Goal: Task Accomplishment & Management: Manage account settings

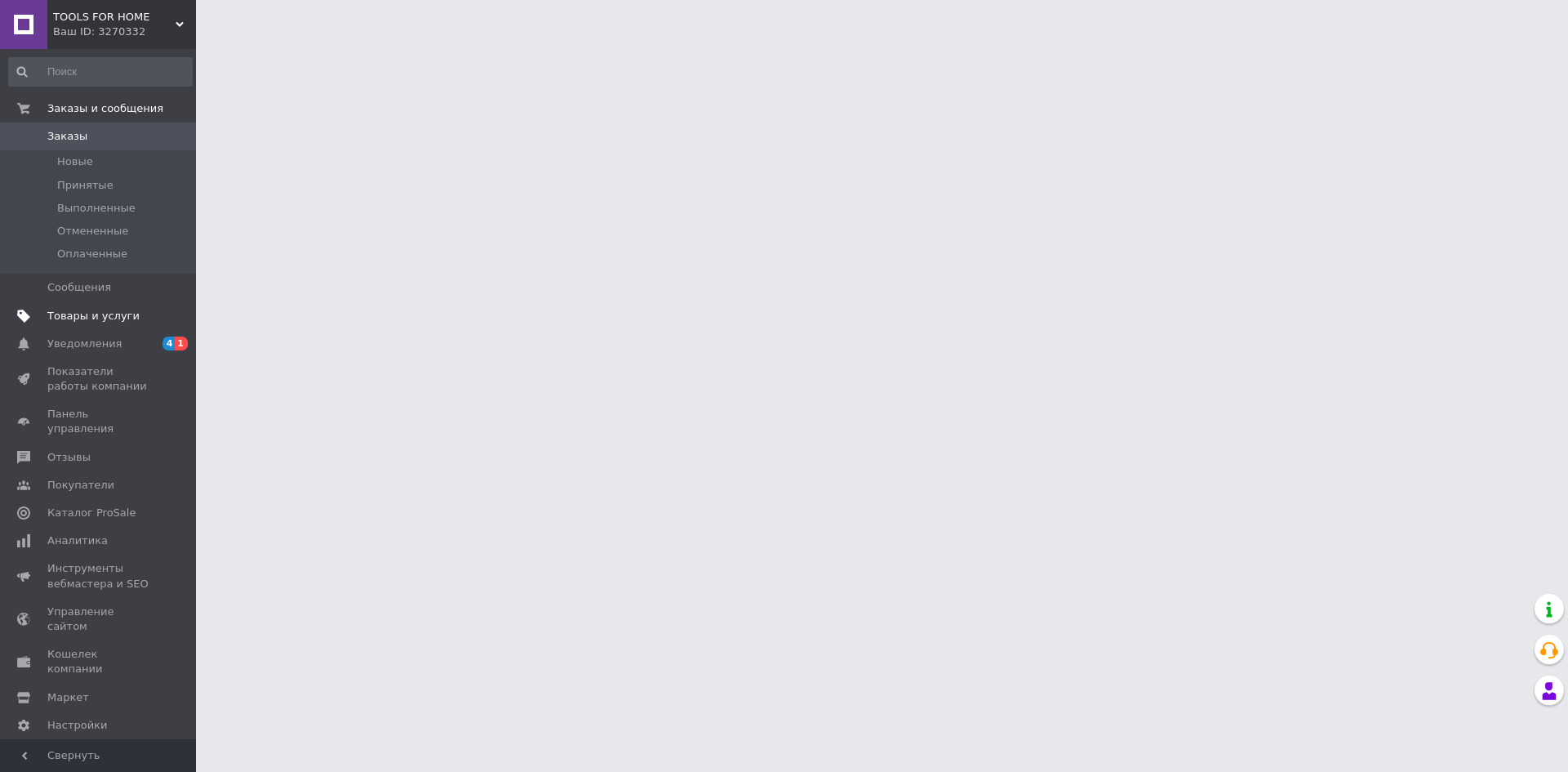
click at [101, 314] on span "Товары и услуги" at bounding box center [93, 316] width 92 height 15
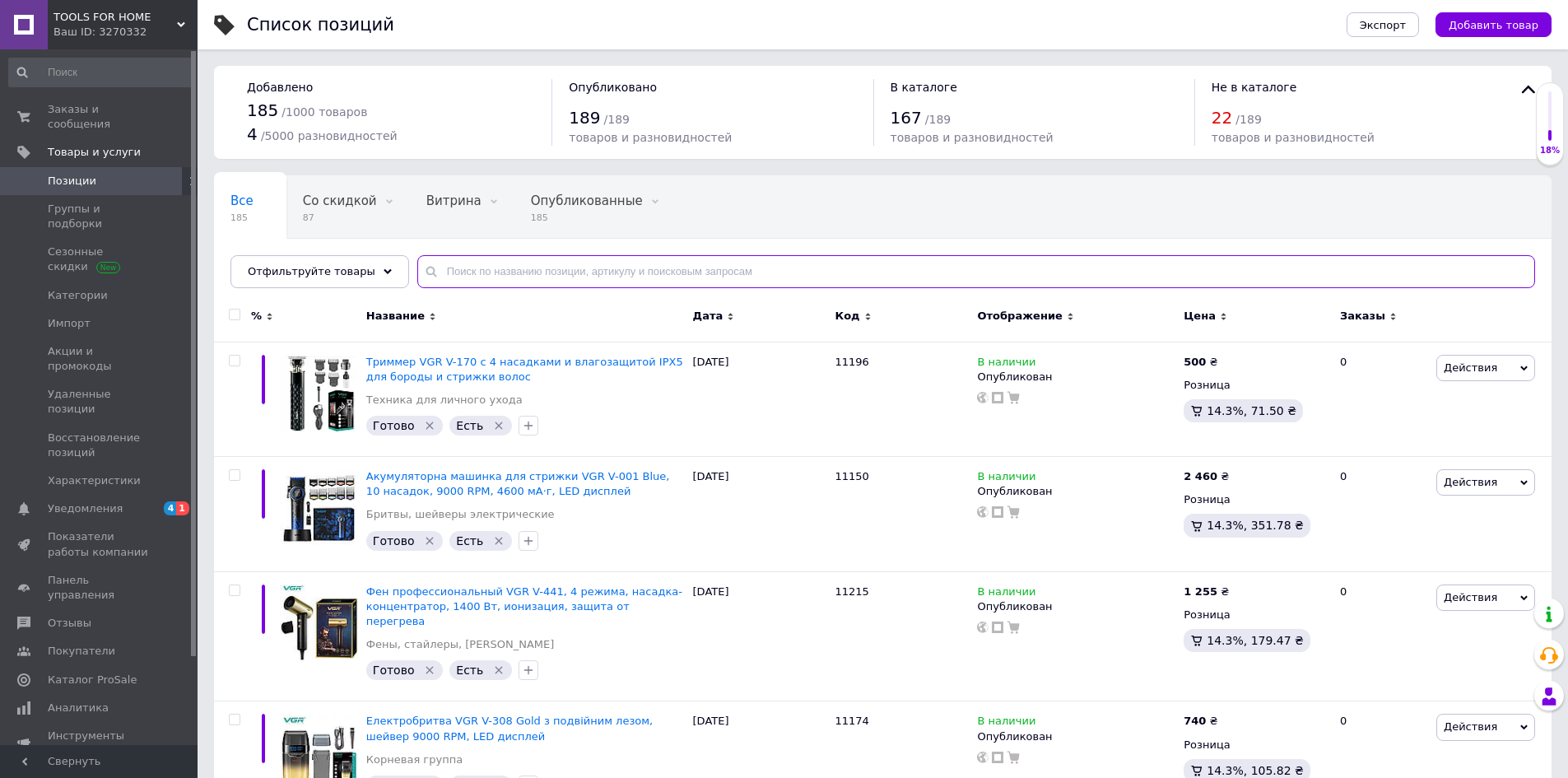
click at [639, 270] on input "text" at bounding box center [976, 271] width 1118 height 33
paste input "019002"
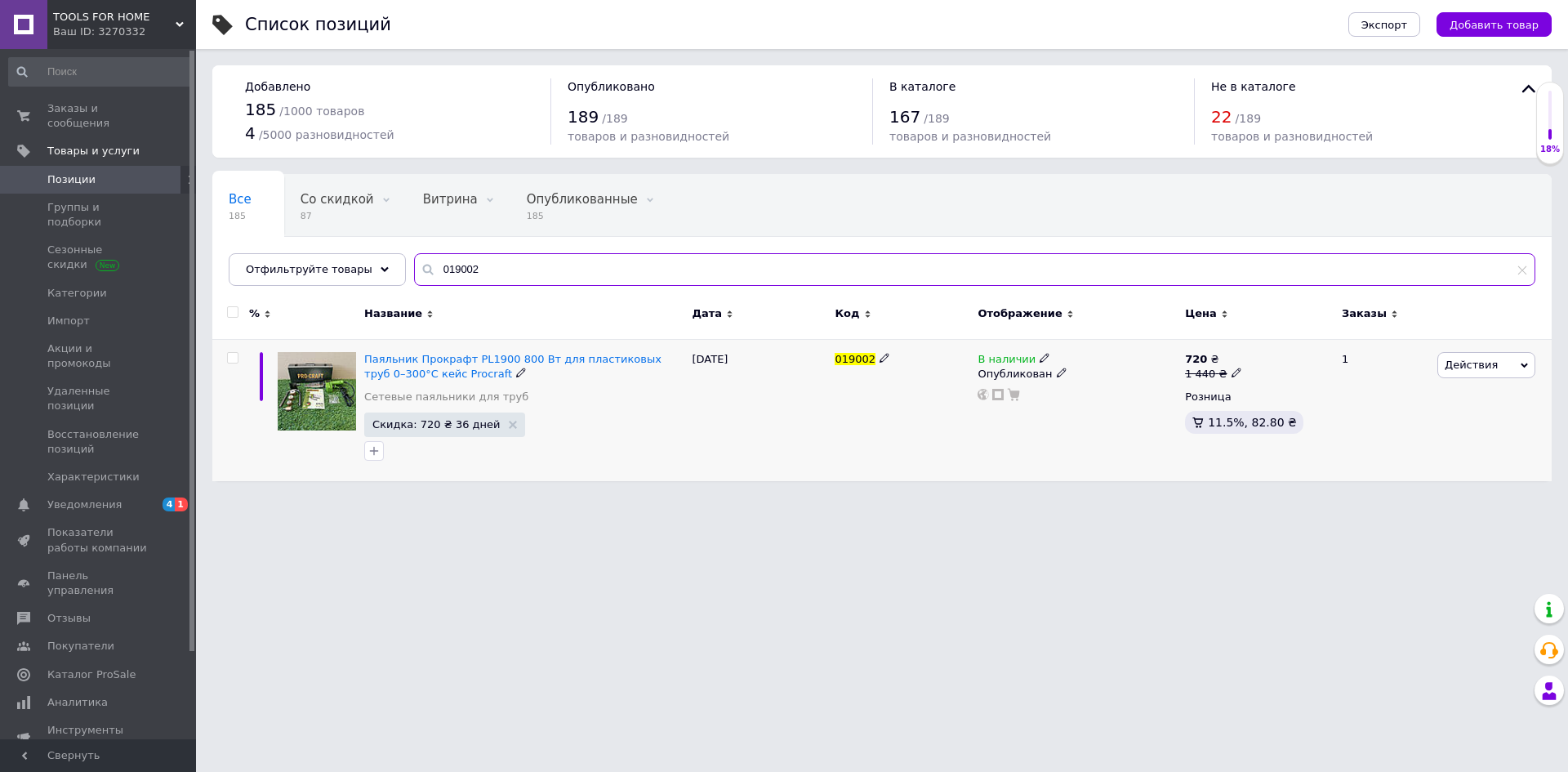
type input "019002"
click at [991, 355] on span "В наличии" at bounding box center [1005, 361] width 58 height 17
click at [1064, 366] on li "Нет в наличии" at bounding box center [1135, 371] width 155 height 23
click at [640, 497] on html "TOOLS FOR HOME Ваш ID: 3270332 Сайт TOOLS FOR HOME Кабинет покупателя Проверить…" at bounding box center [784, 249] width 1568 height 497
click at [113, 32] on div "Ваш ID: 3270332" at bounding box center [125, 31] width 143 height 15
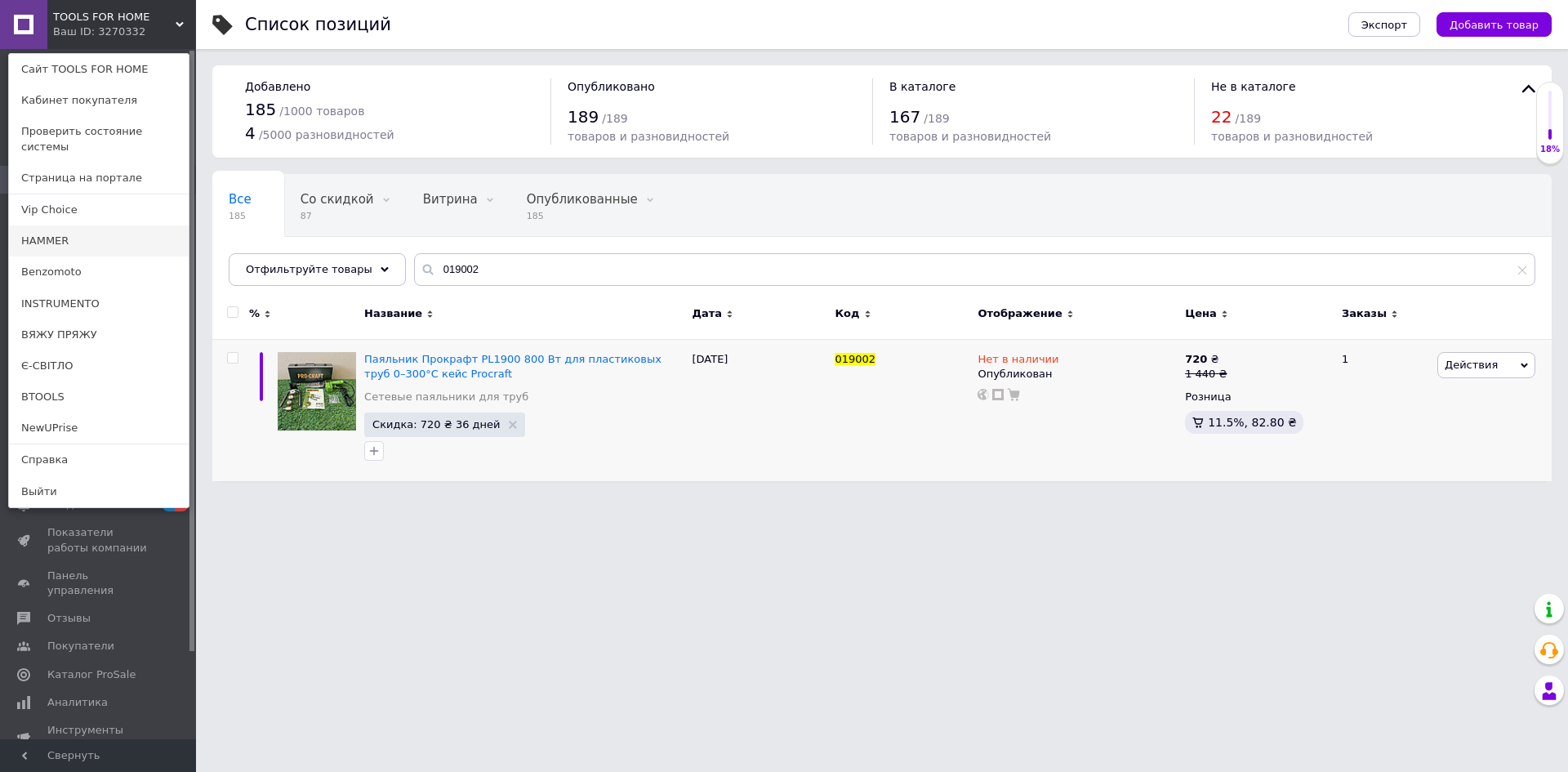
click at [70, 228] on link "HAMMER" at bounding box center [98, 241] width 180 height 31
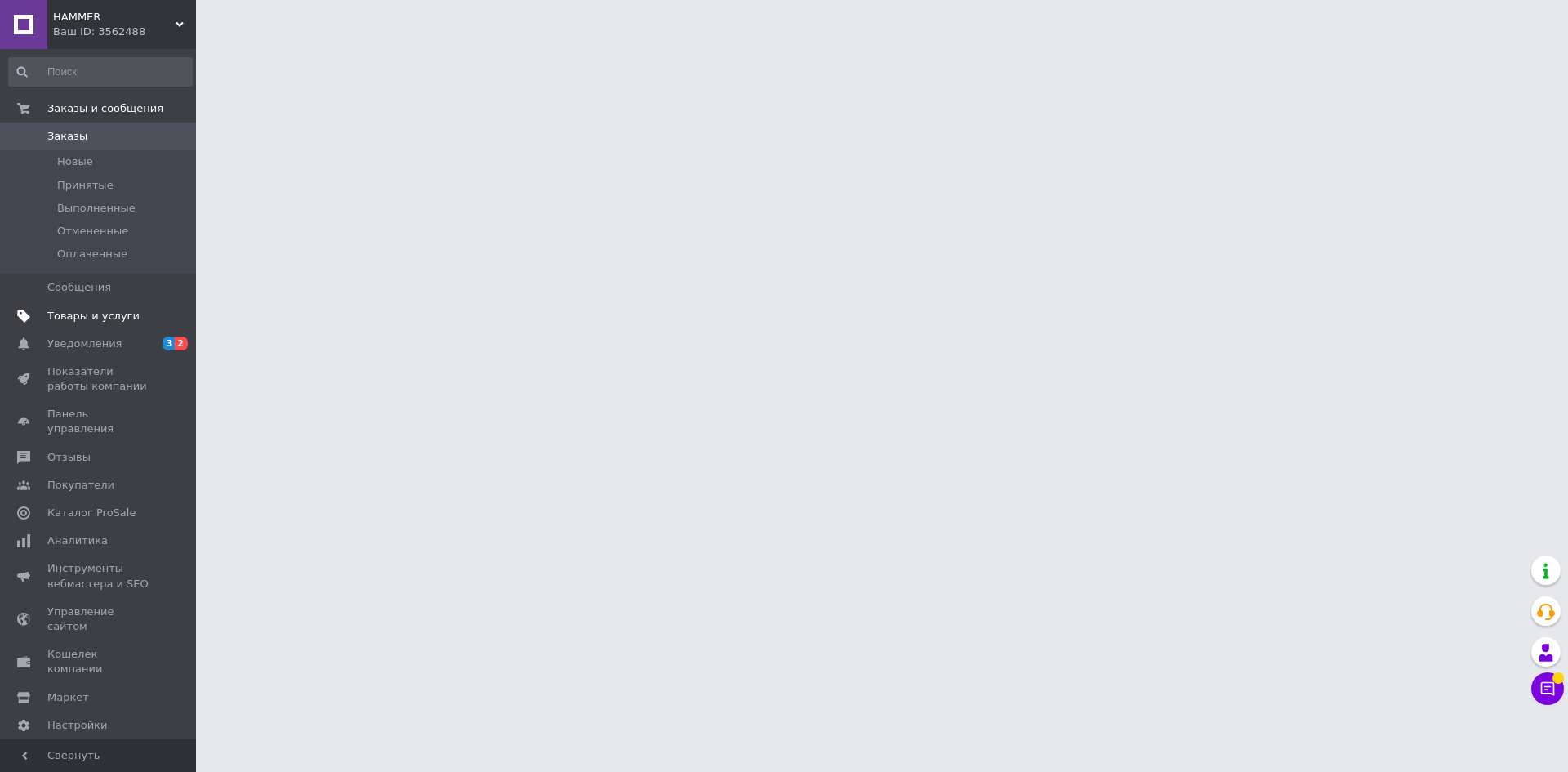
click at [119, 321] on span "Товары и услуги" at bounding box center [93, 316] width 92 height 15
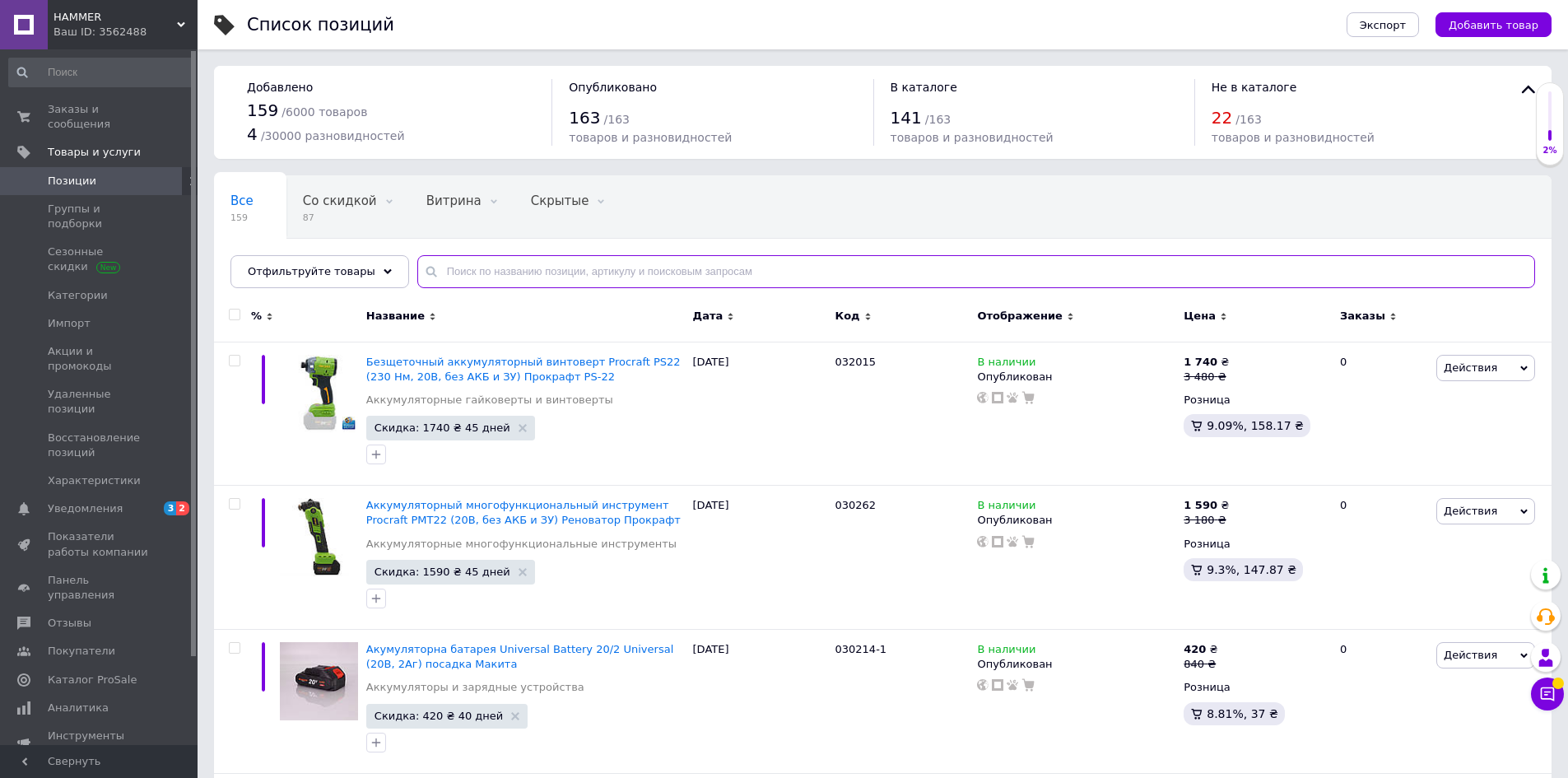
click at [671, 271] on input "text" at bounding box center [976, 271] width 1118 height 33
paste input "019002"
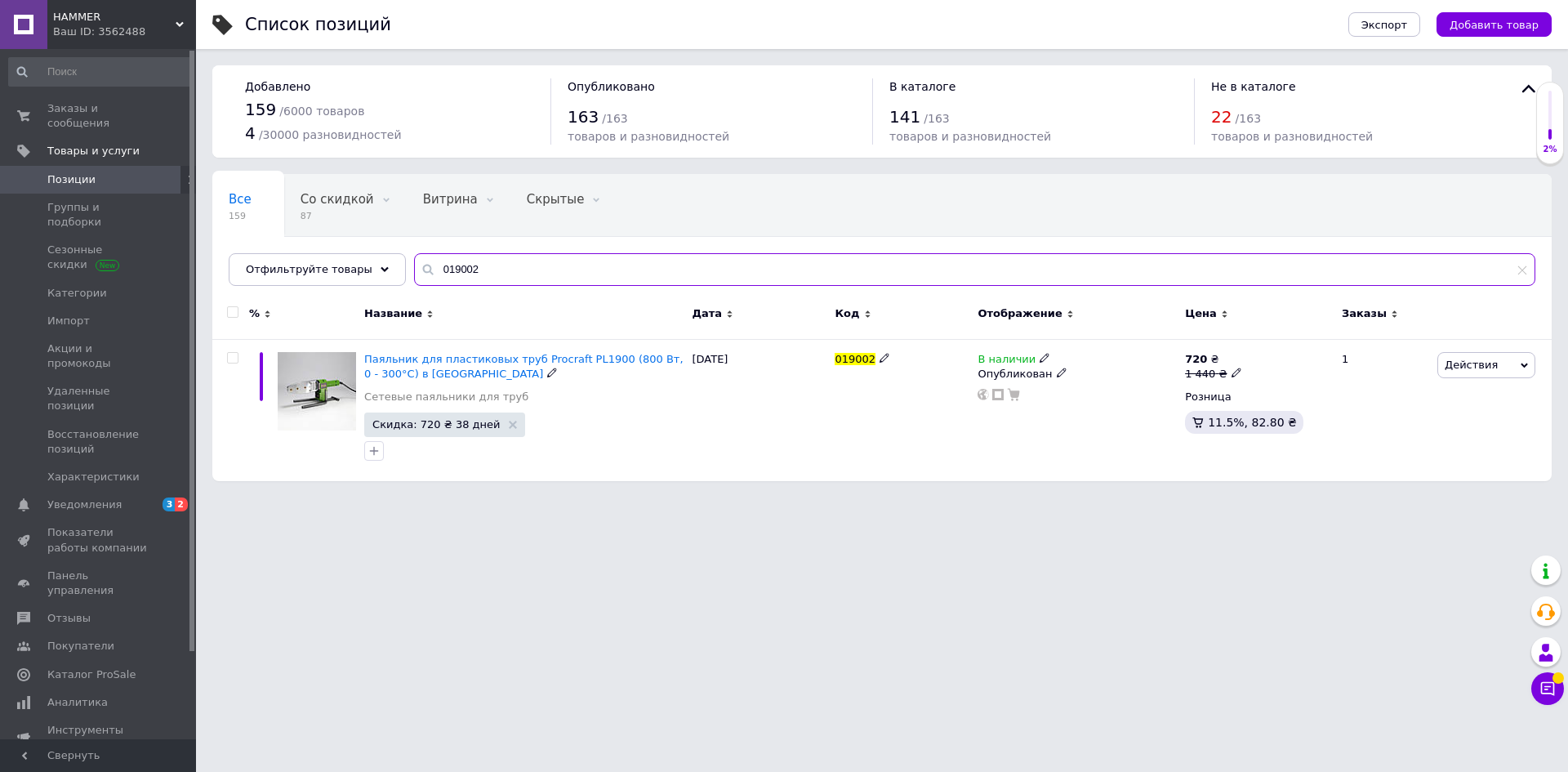
type input "019002"
click at [998, 358] on span "В наличии" at bounding box center [1005, 361] width 58 height 17
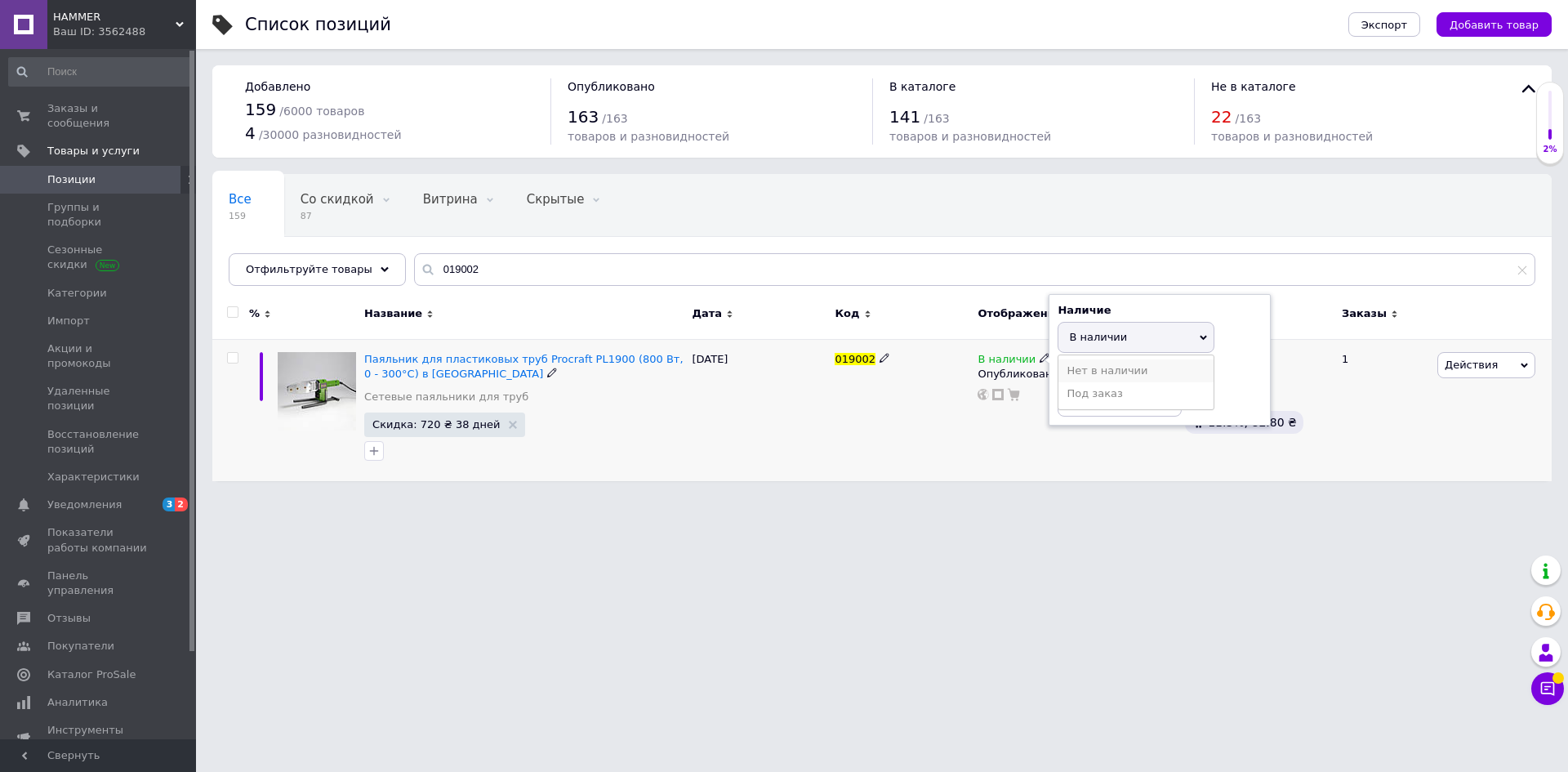
click at [1086, 366] on li "Нет в наличии" at bounding box center [1135, 371] width 155 height 23
click at [578, 497] on html "HAMMER Ваш ID: 3562488 Сайт HAMMER Кабинет покупателя Проверить состояние систе…" at bounding box center [784, 249] width 1568 height 497
click at [121, 24] on span "HAMMER" at bounding box center [114, 16] width 122 height 15
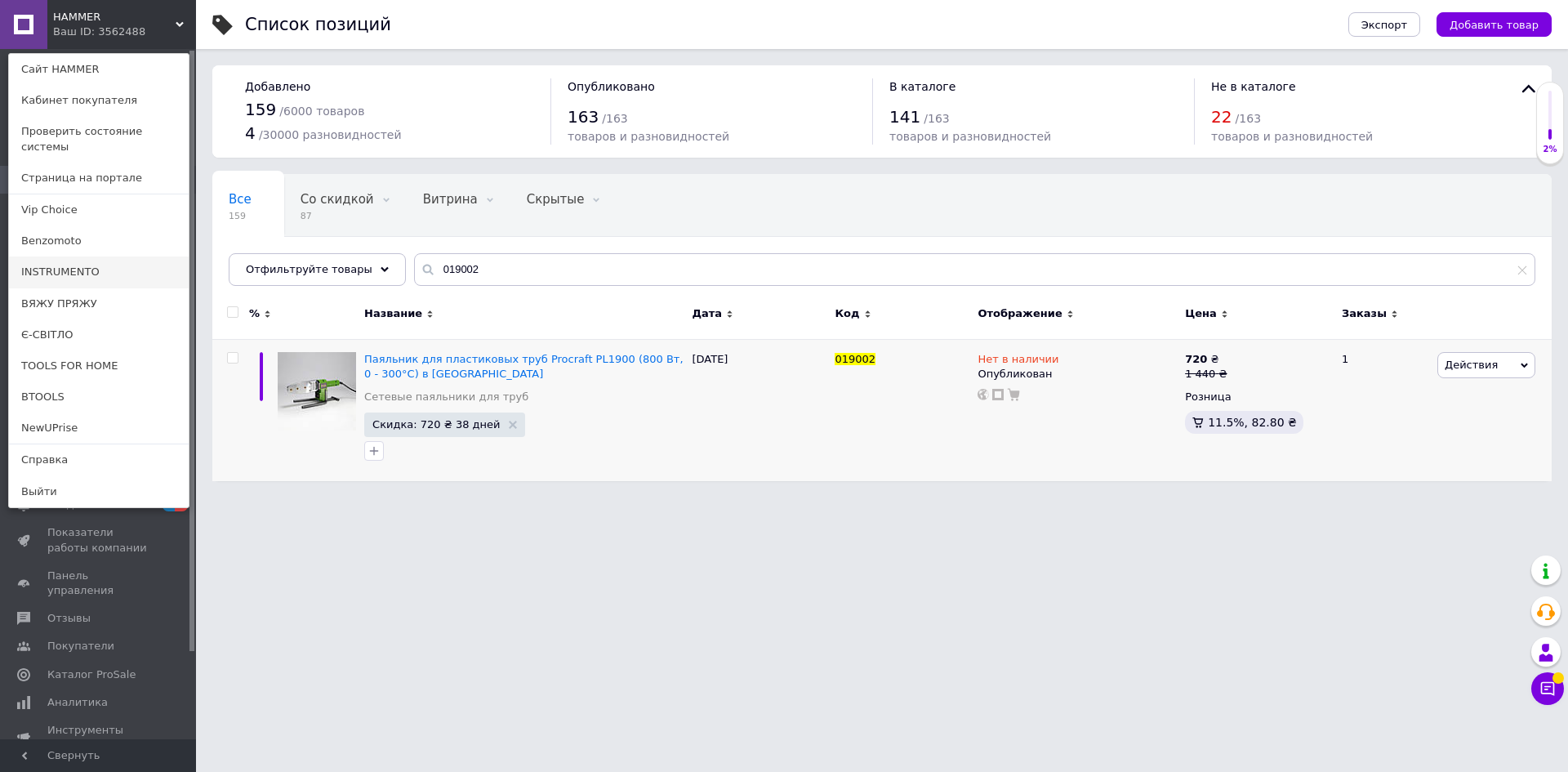
click at [63, 265] on link "INSTRUMENTO" at bounding box center [98, 272] width 180 height 31
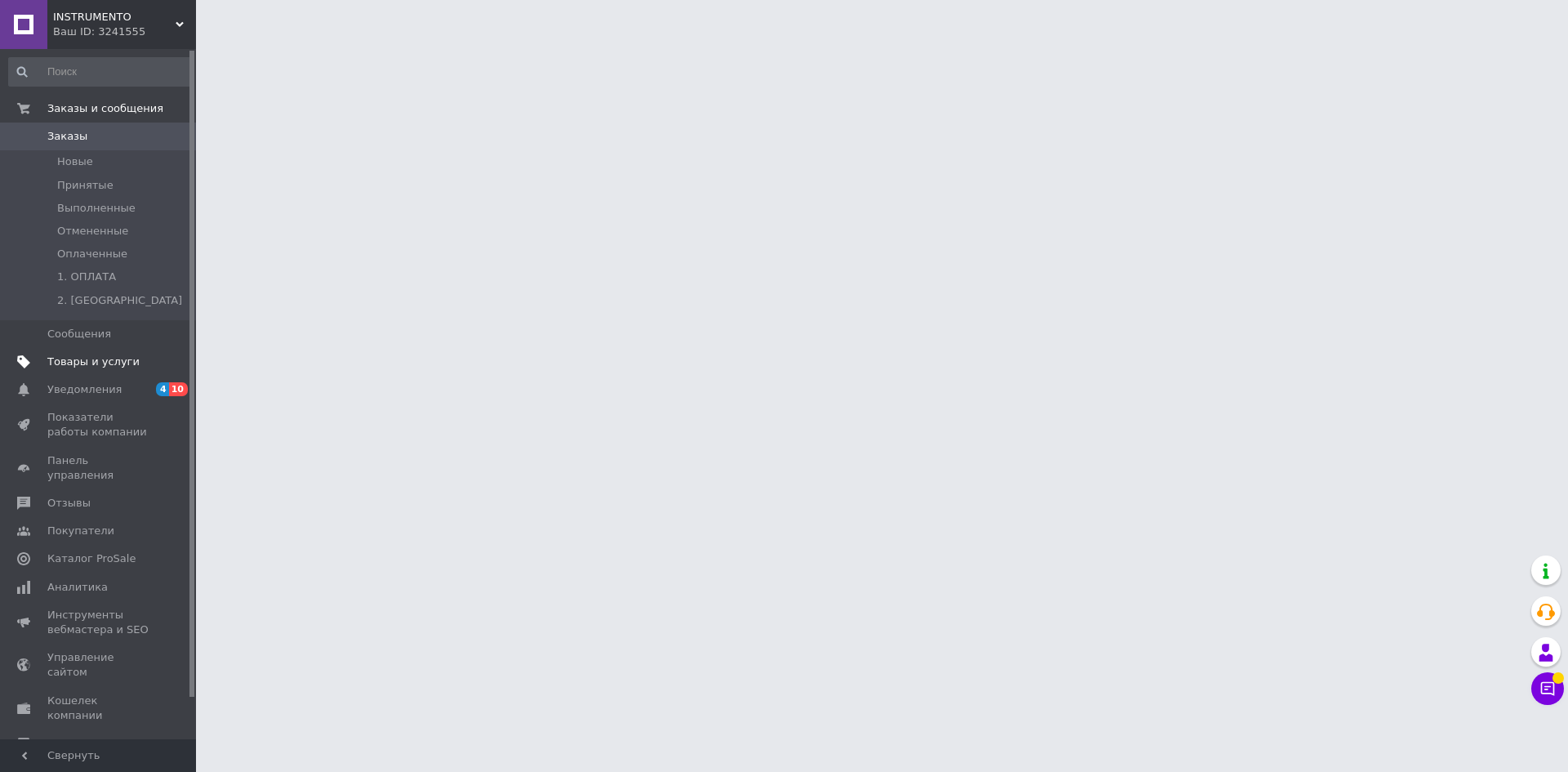
click at [101, 361] on span "Товары и услуги" at bounding box center [93, 361] width 92 height 15
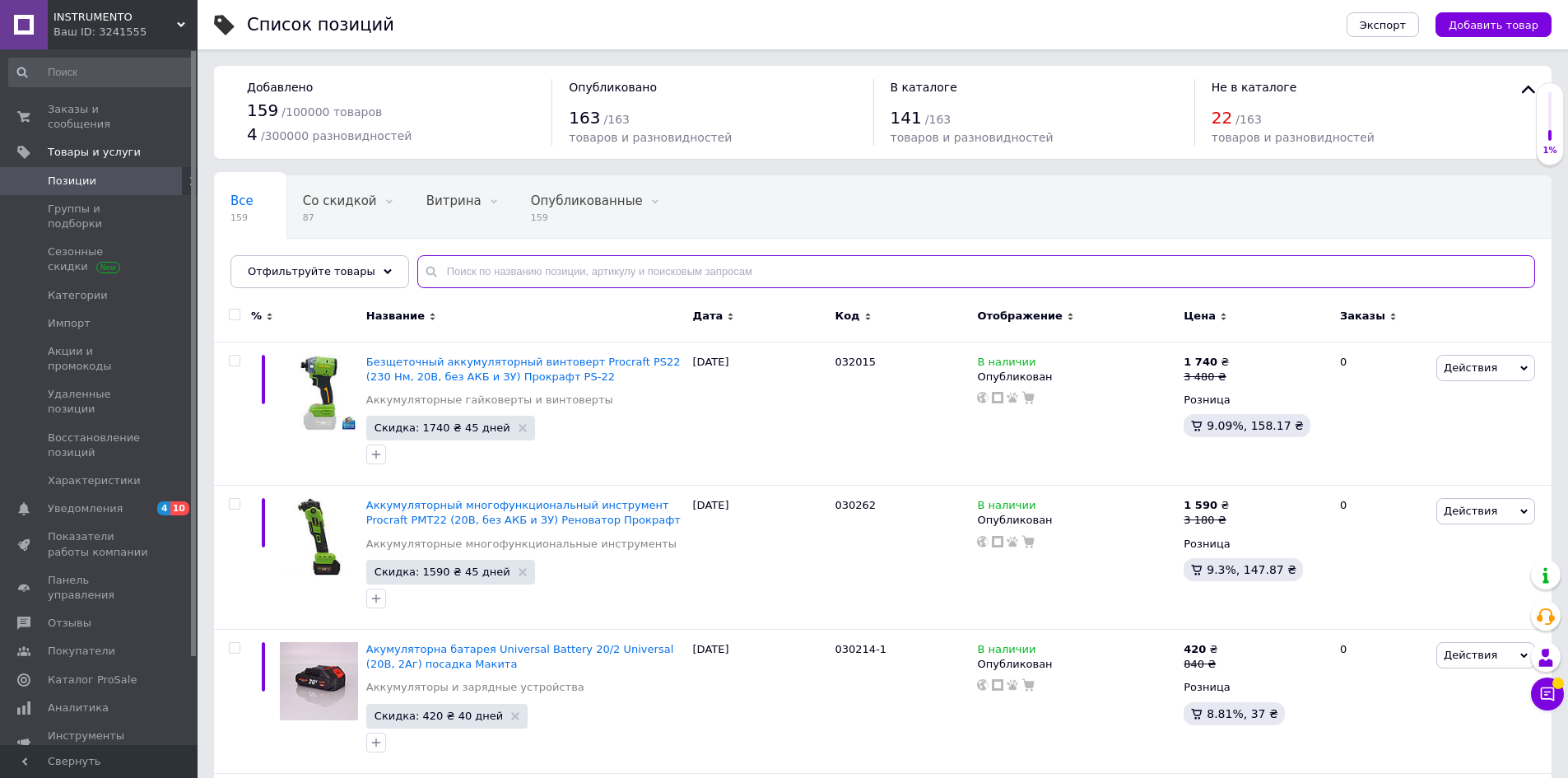
click at [642, 271] on input "text" at bounding box center [976, 271] width 1118 height 33
paste input "019002"
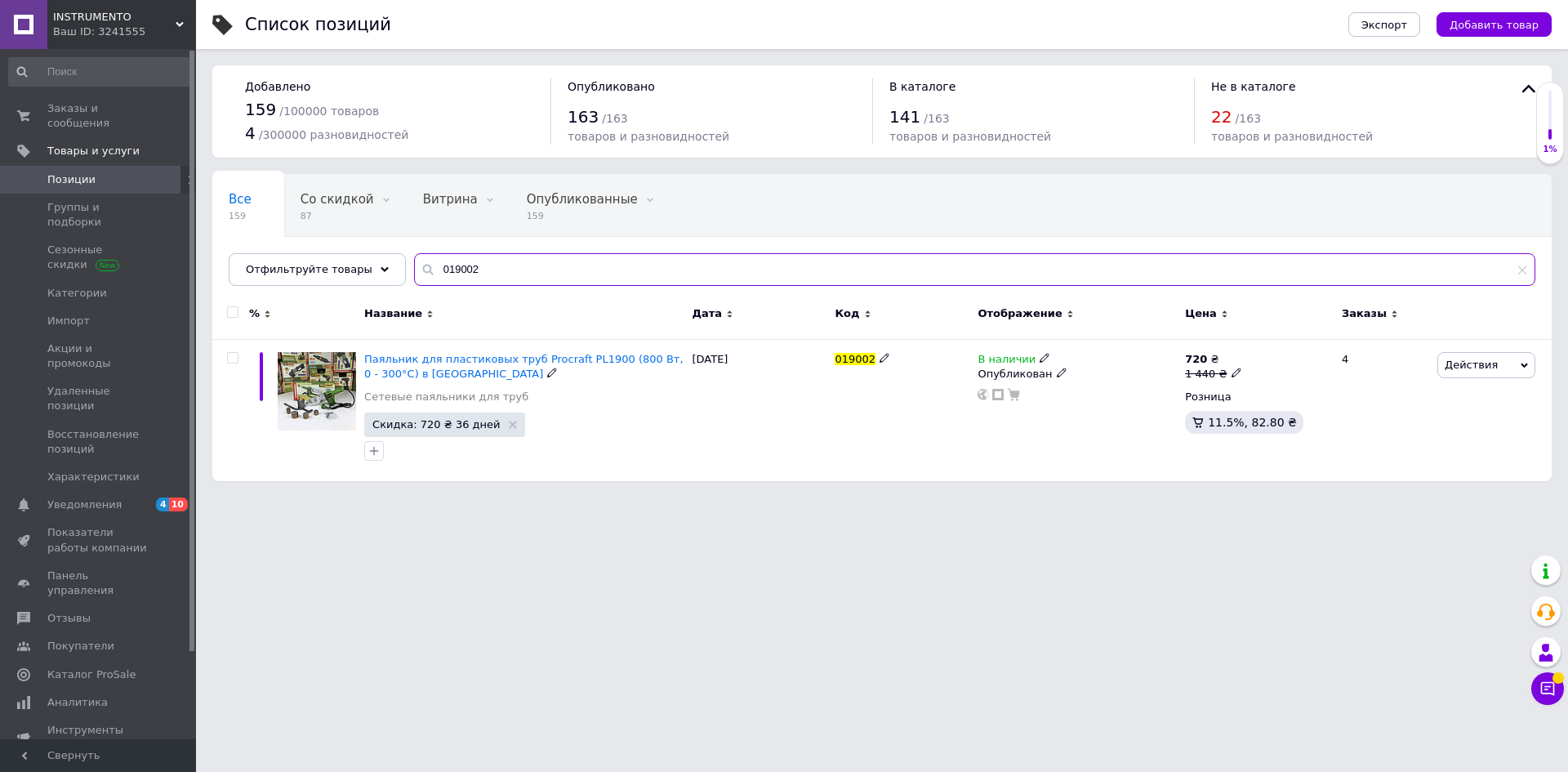
type input "019002"
click at [993, 361] on span "В наличии" at bounding box center [1005, 361] width 58 height 17
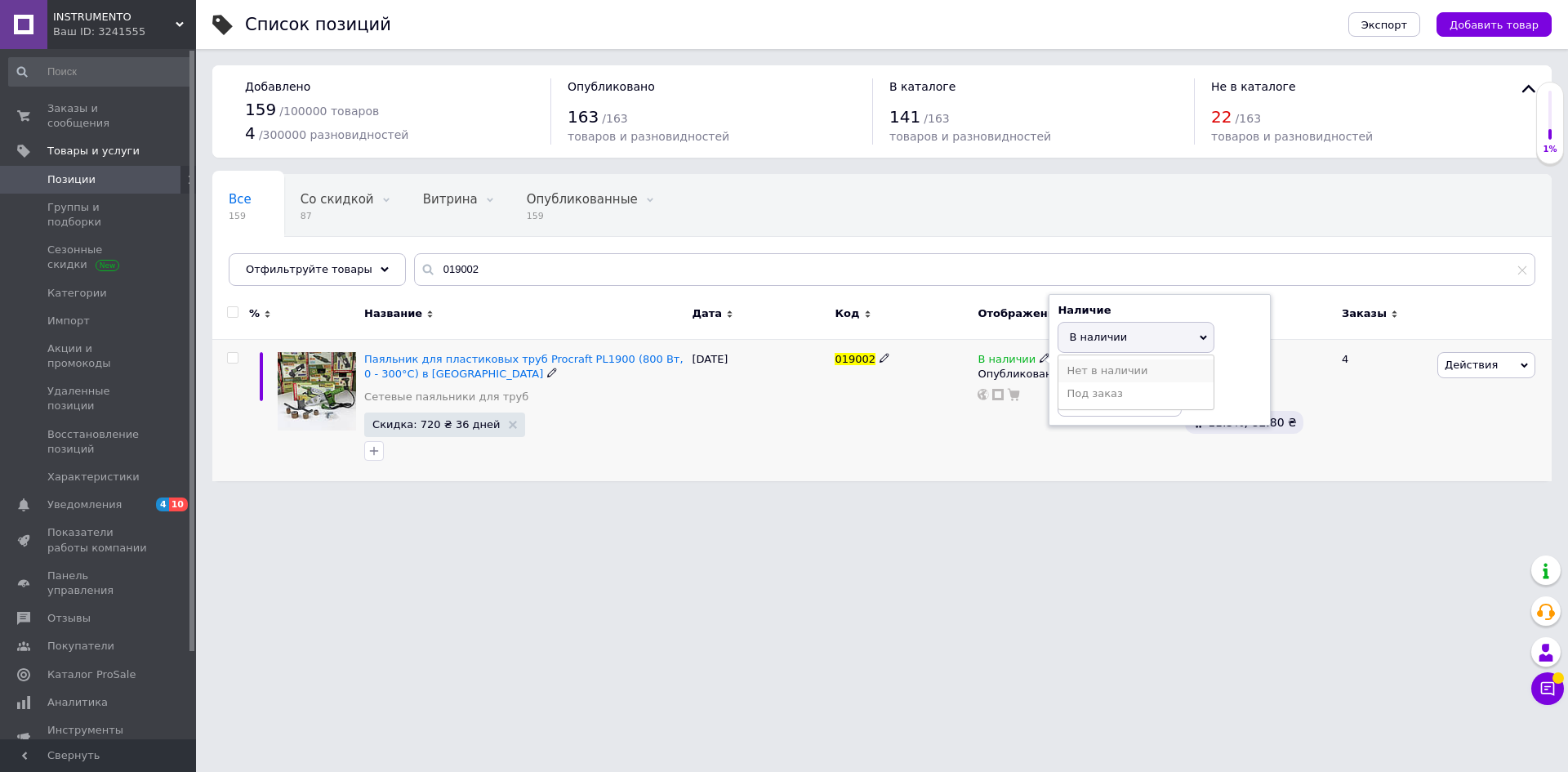
click at [1075, 369] on li "Нет в наличии" at bounding box center [1135, 371] width 155 height 23
click at [452, 497] on html "INSTRUMENTO Ваш ID: 3241555 Сайт INSTRUMENTO Кабинет покупателя Проверить состо…" at bounding box center [784, 249] width 1568 height 497
click at [108, 34] on div "Ваш ID: 3241555" at bounding box center [125, 31] width 143 height 15
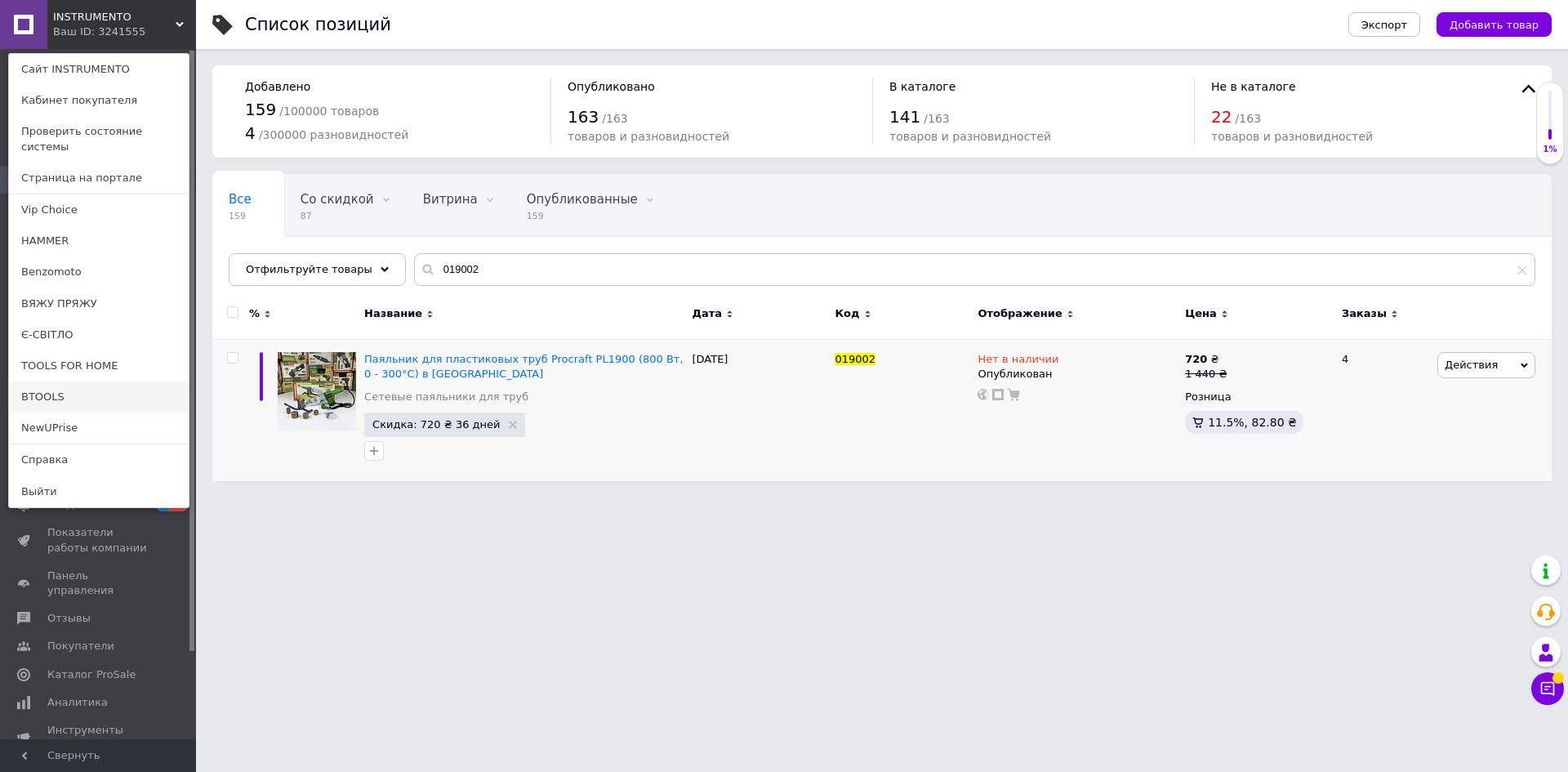
click at [77, 381] on link "BTOOLS" at bounding box center [98, 397] width 180 height 31
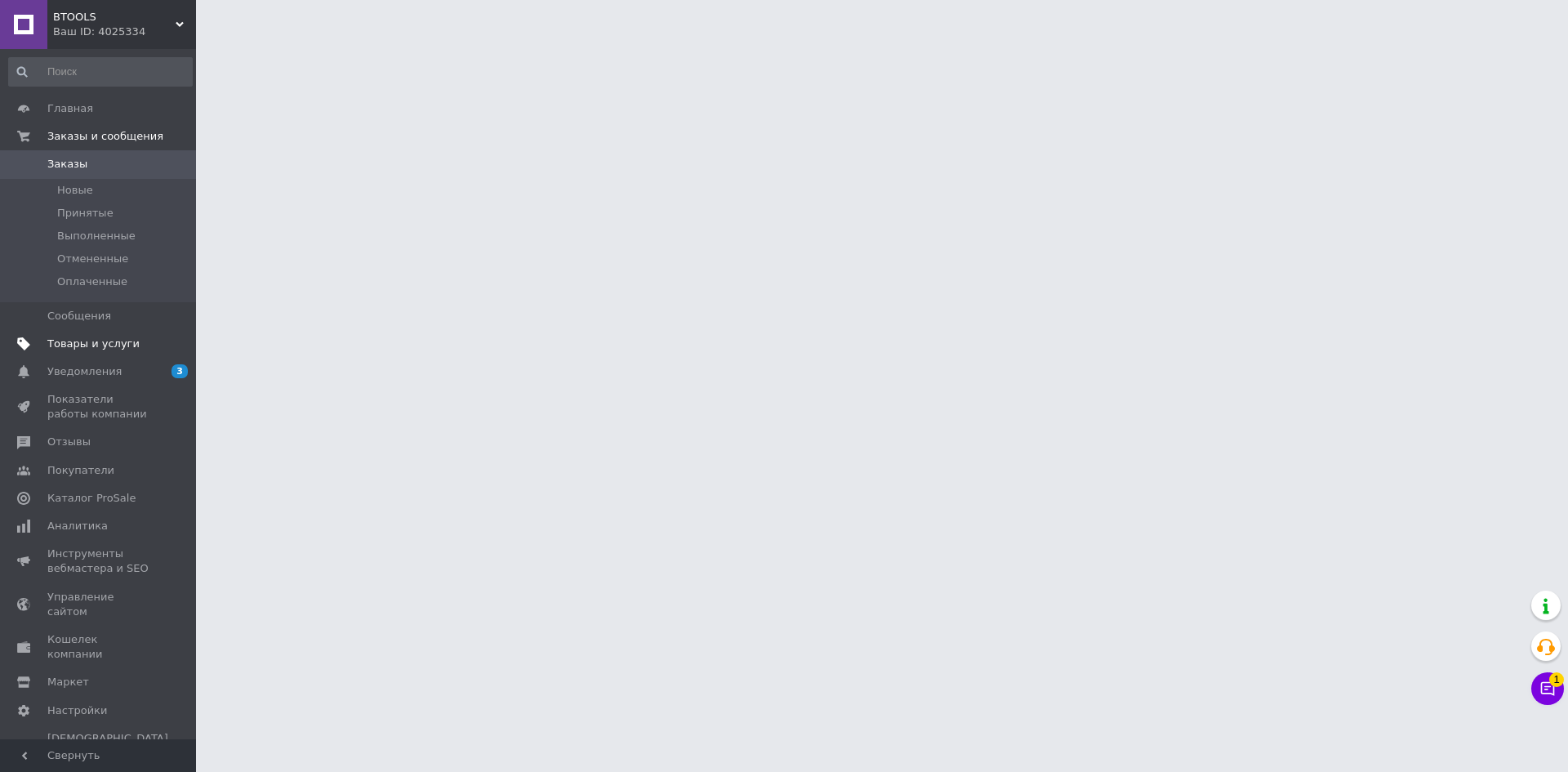
click at [89, 346] on span "Товары и услуги" at bounding box center [93, 343] width 92 height 15
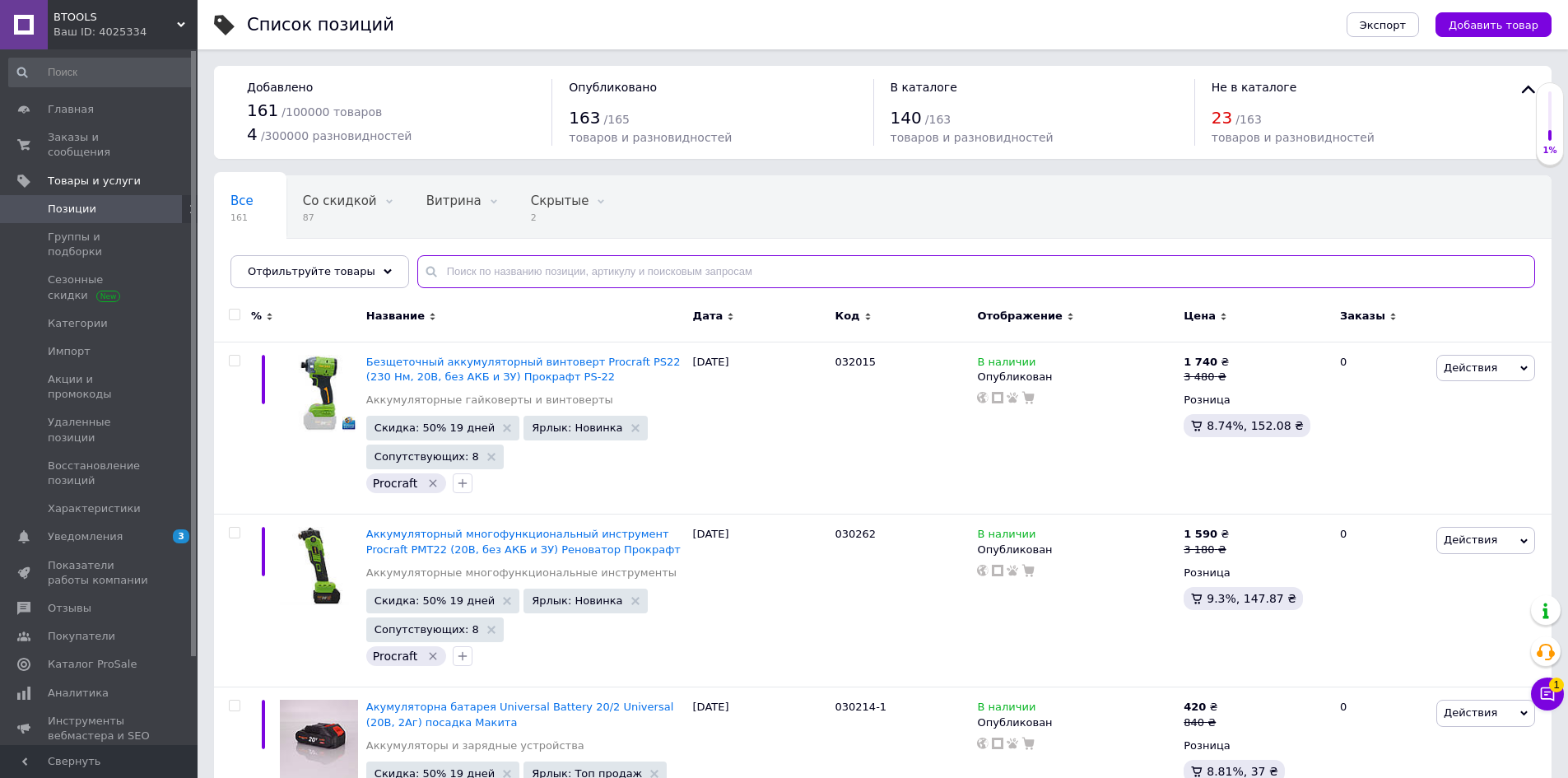
click at [623, 272] on input "text" at bounding box center [976, 271] width 1118 height 33
paste input "019002"
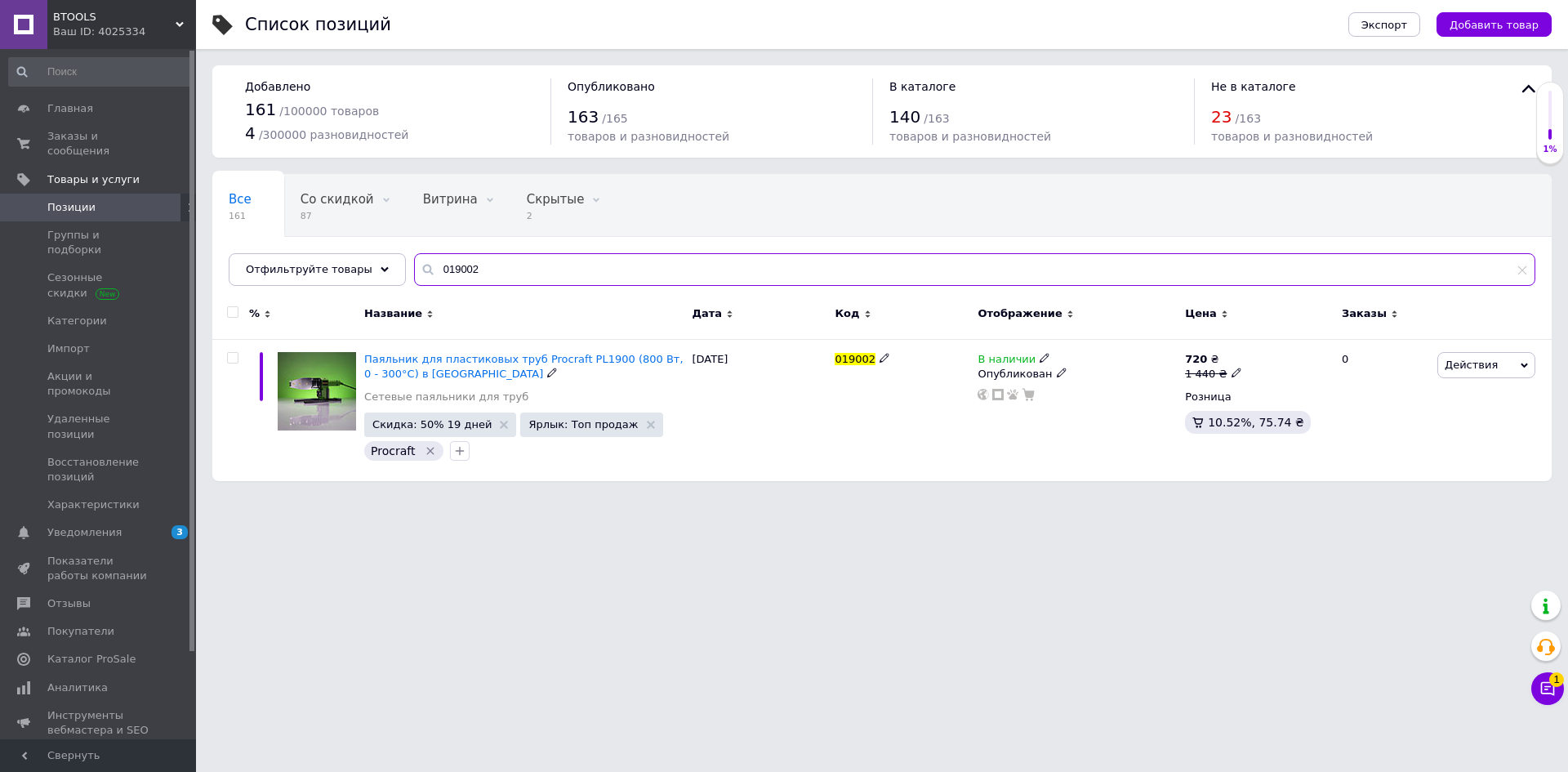
type input "019002"
click at [1002, 361] on span "В наличии" at bounding box center [1005, 361] width 58 height 17
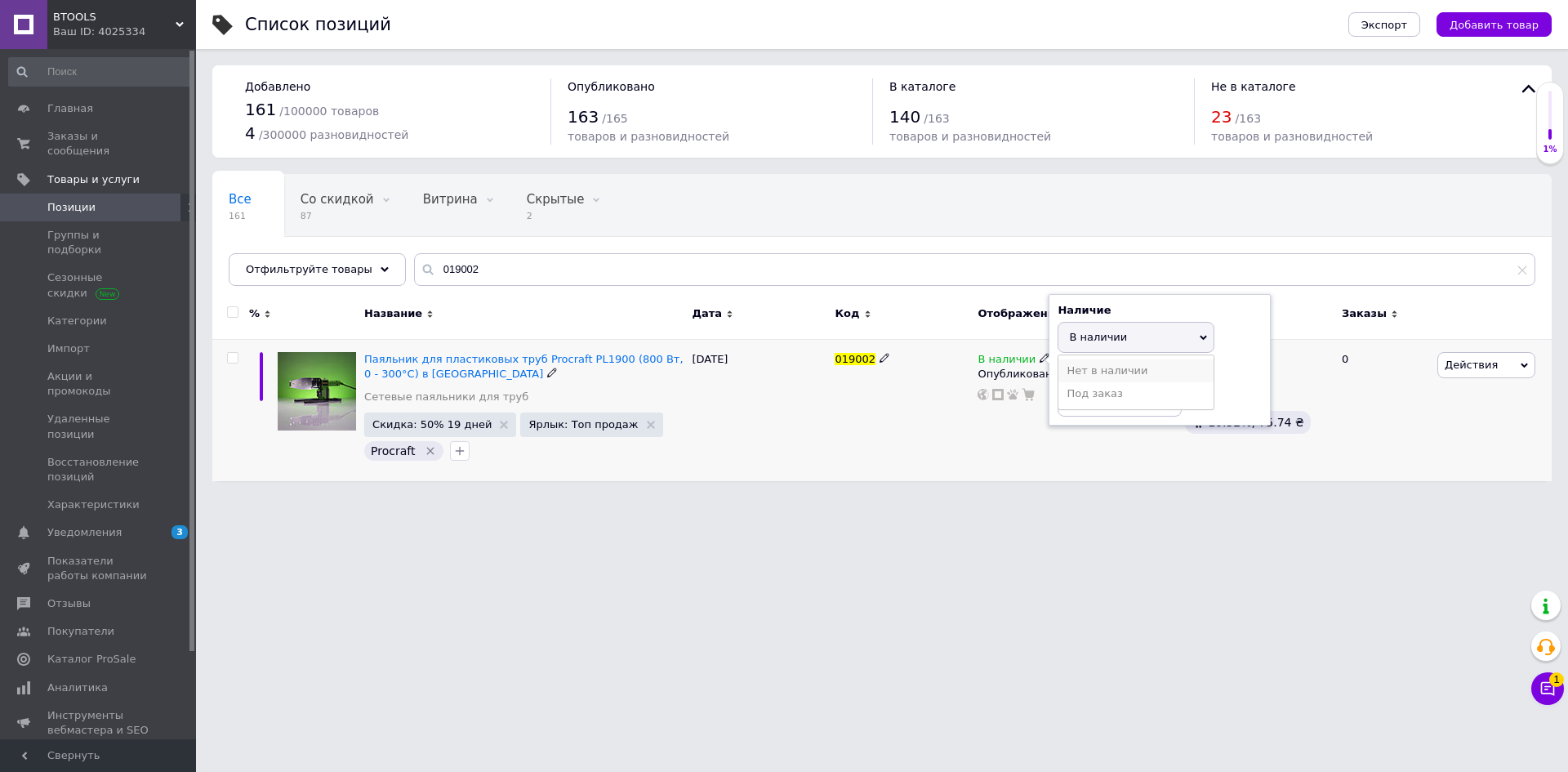
click at [1069, 367] on li "Нет в наличии" at bounding box center [1135, 371] width 155 height 23
click at [677, 497] on html "BTOOLS Ваш ID: 4025334 Сайт BTOOLS Кабинет покупателя Проверить состояние систе…" at bounding box center [784, 249] width 1568 height 497
click at [93, 201] on span "Позиции" at bounding box center [99, 207] width 104 height 15
